Goal: Navigation & Orientation: Find specific page/section

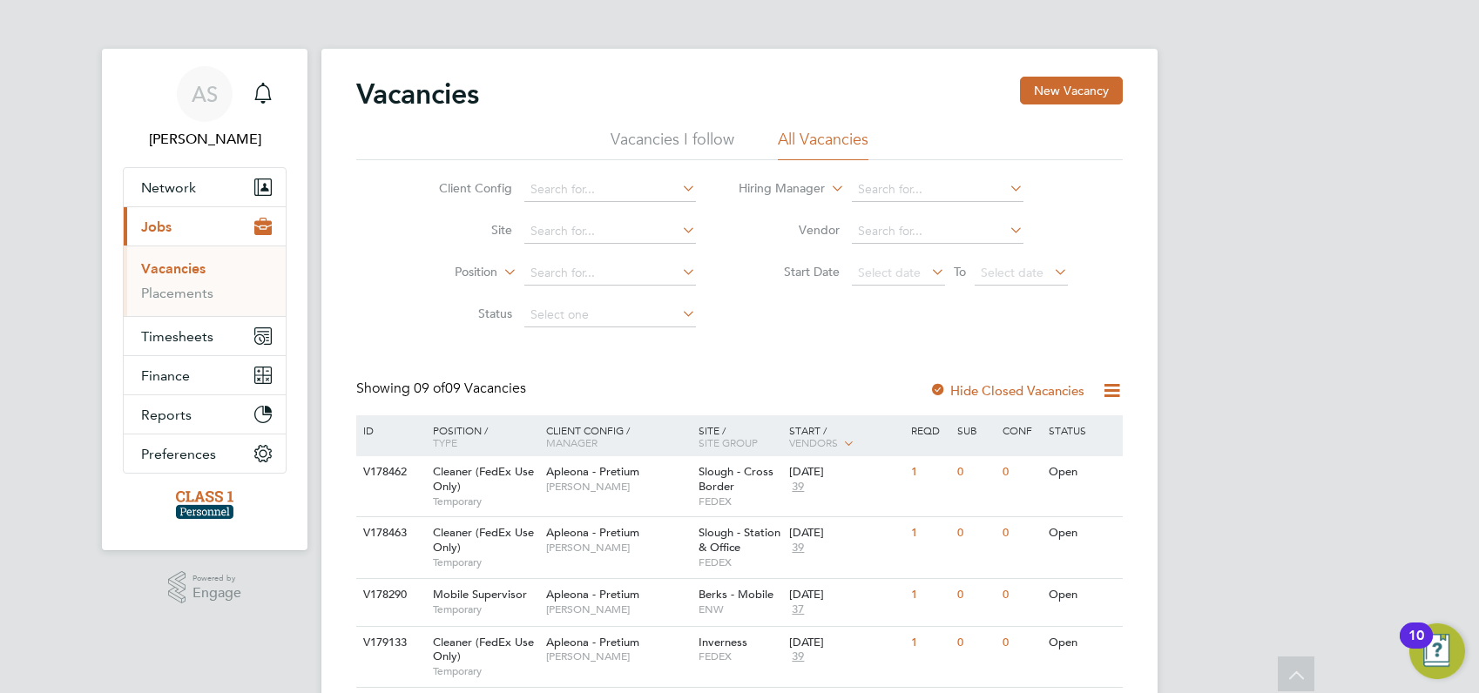
scroll to position [266, 0]
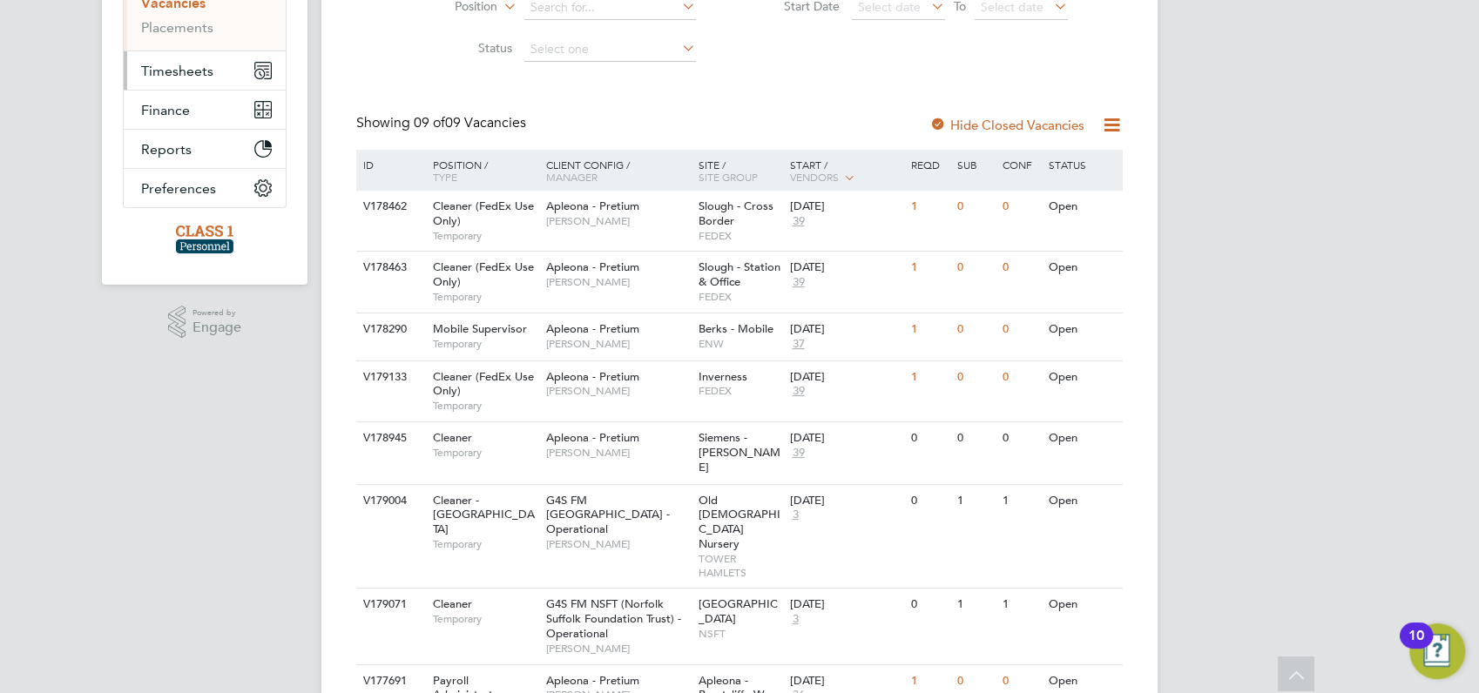
click at [193, 71] on span "Timesheets" at bounding box center [177, 71] width 72 height 17
click at [181, 39] on link "Timesheets" at bounding box center [177, 42] width 72 height 17
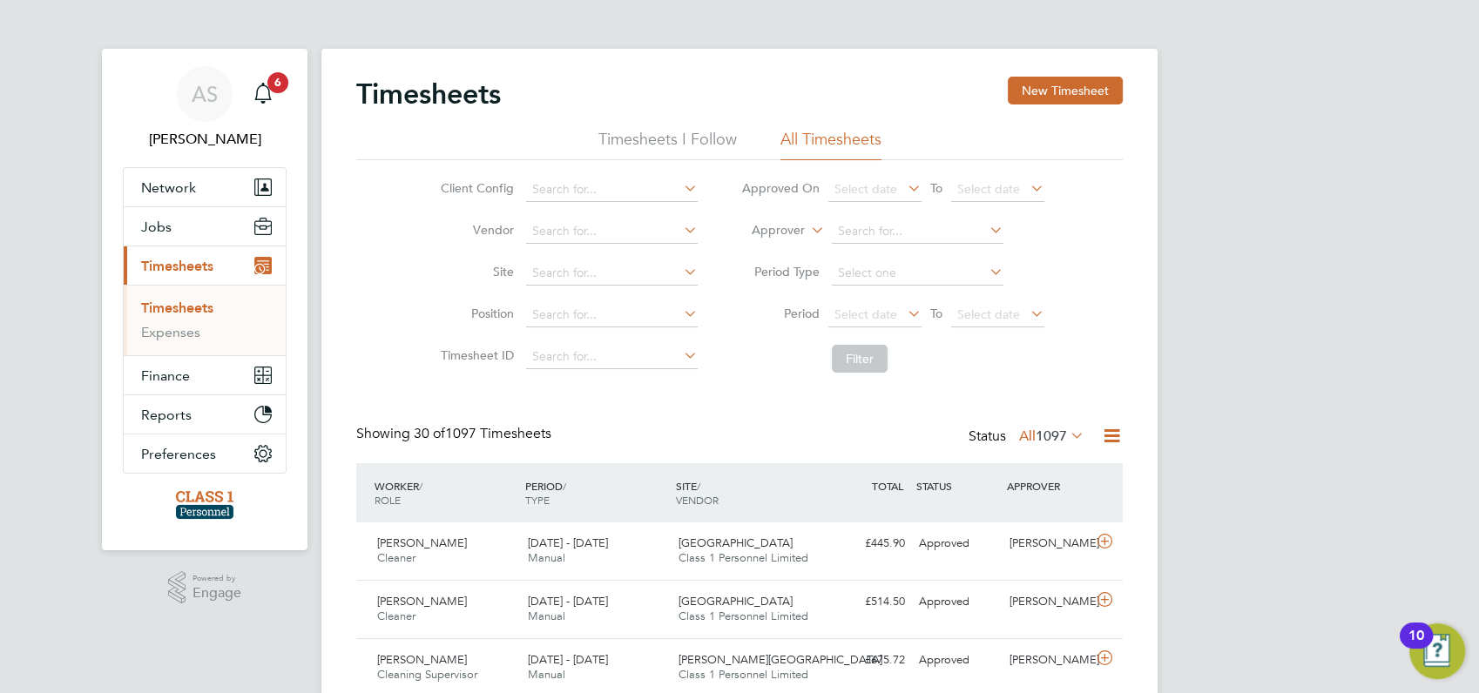
click at [279, 78] on span "6" at bounding box center [277, 82] width 21 height 21
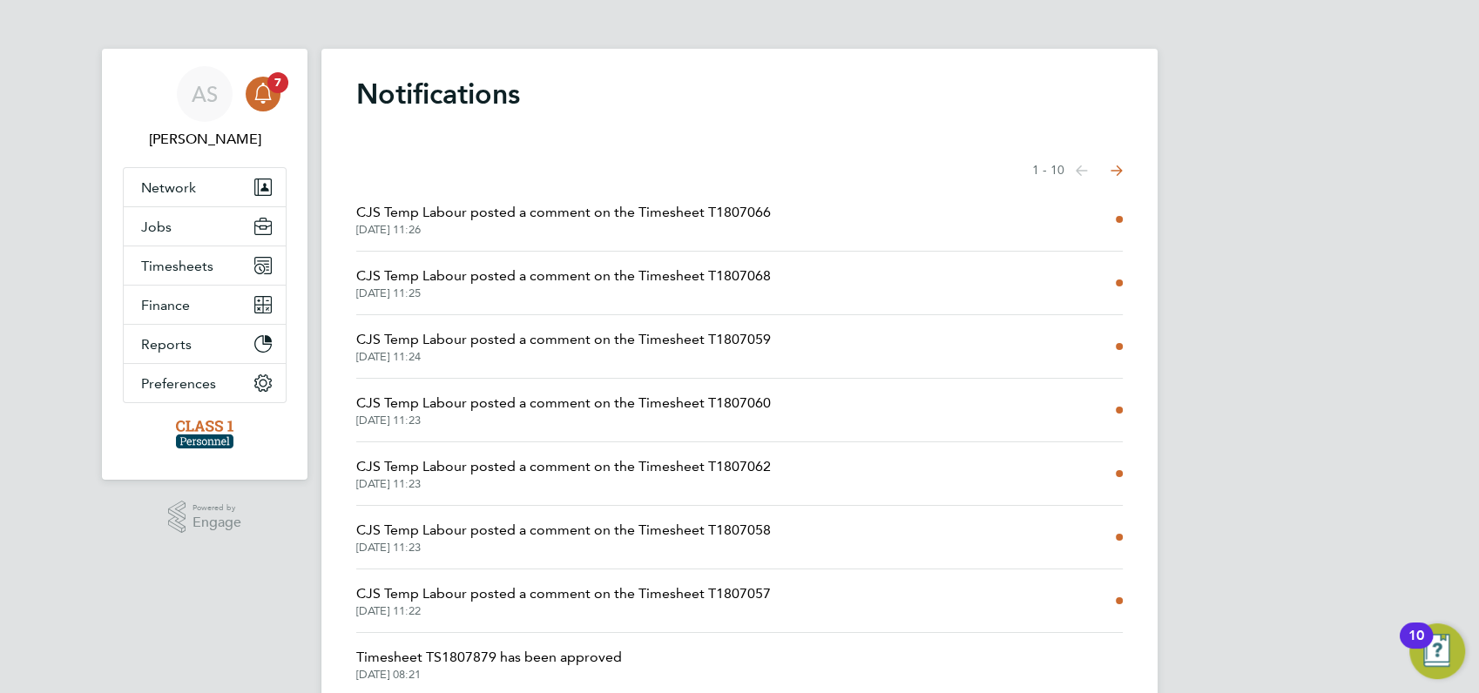
click at [424, 216] on span "CJS Temp Labour posted a comment on the Timesheet T1807066" at bounding box center [563, 212] width 415 height 21
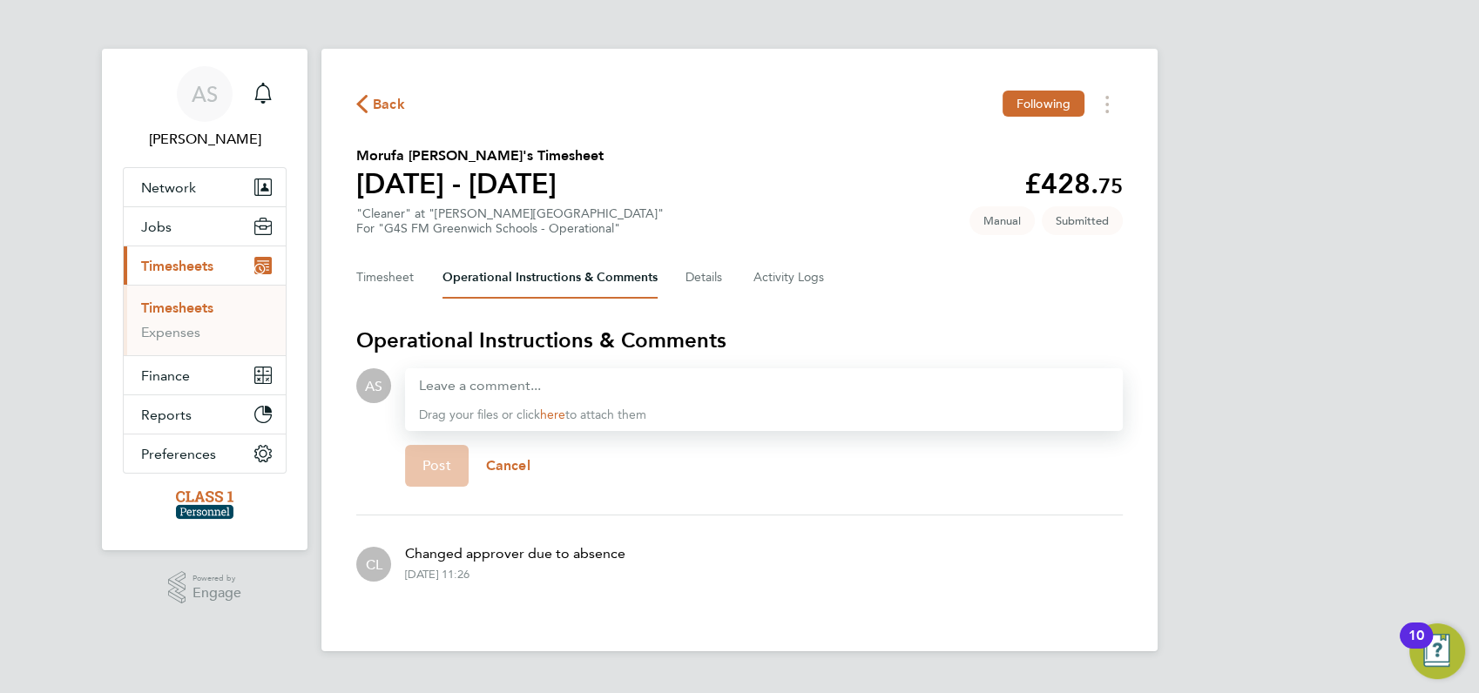
click at [376, 105] on span "Back" at bounding box center [389, 104] width 32 height 21
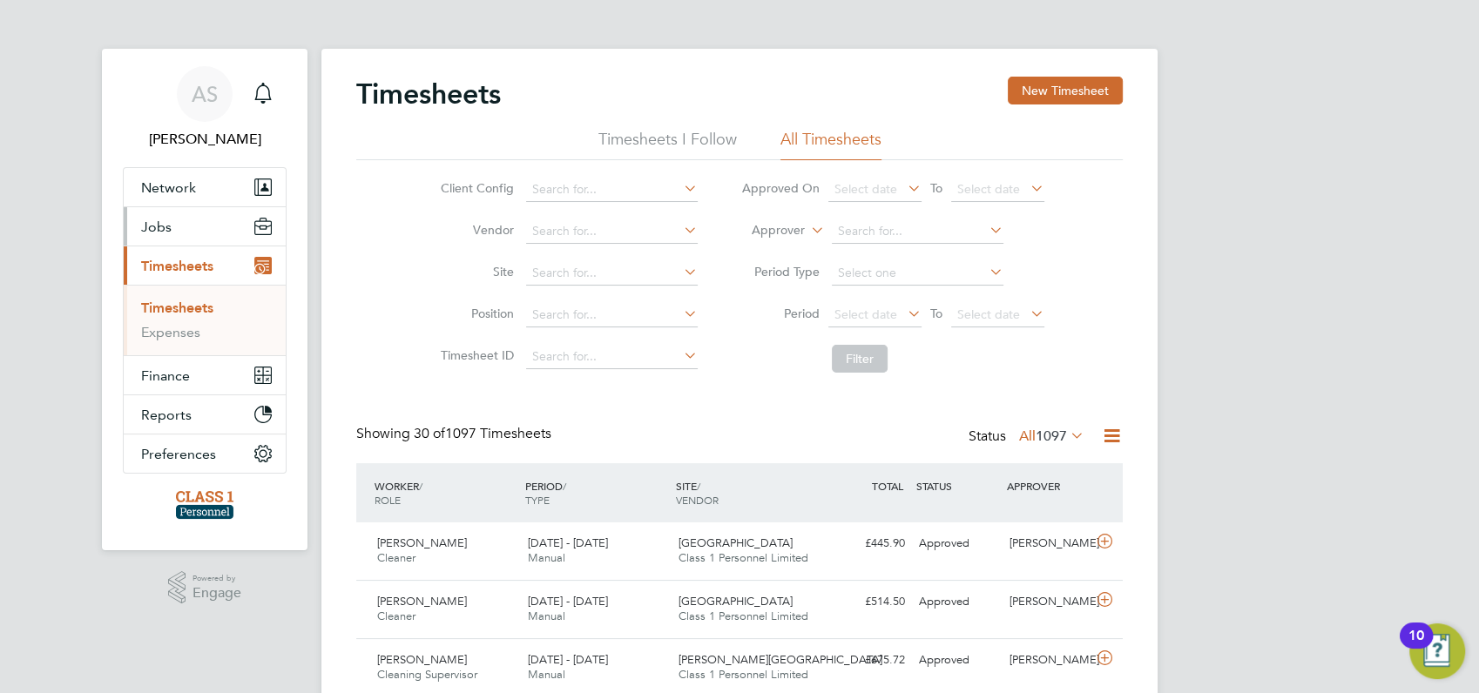
click at [154, 224] on span "Jobs" at bounding box center [156, 227] width 30 height 17
click at [176, 268] on link "Vacancies" at bounding box center [172, 268] width 62 height 17
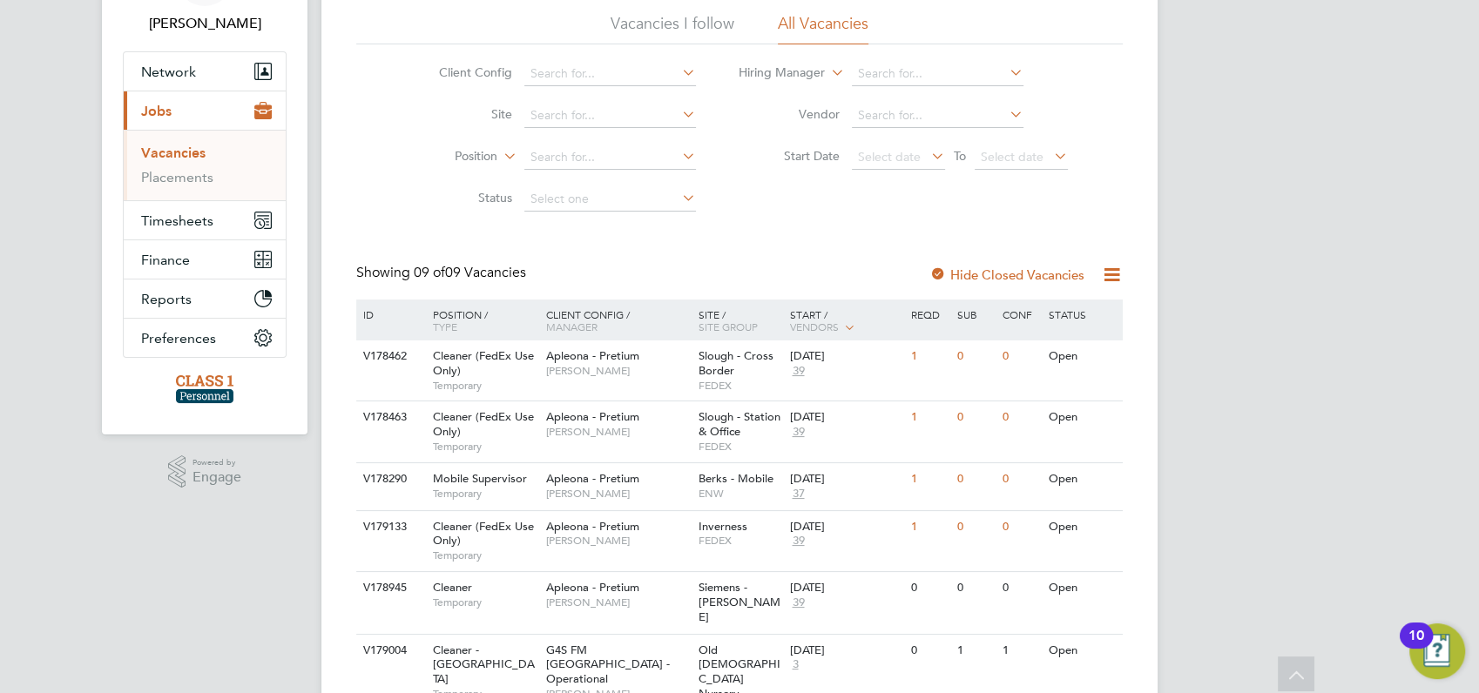
click at [1275, 200] on div "AS [PERSON_NAME] Notifications Applications: Network Businesses Sites Workers C…" at bounding box center [739, 478] width 1479 height 1189
